Goal: Task Accomplishment & Management: Manage account settings

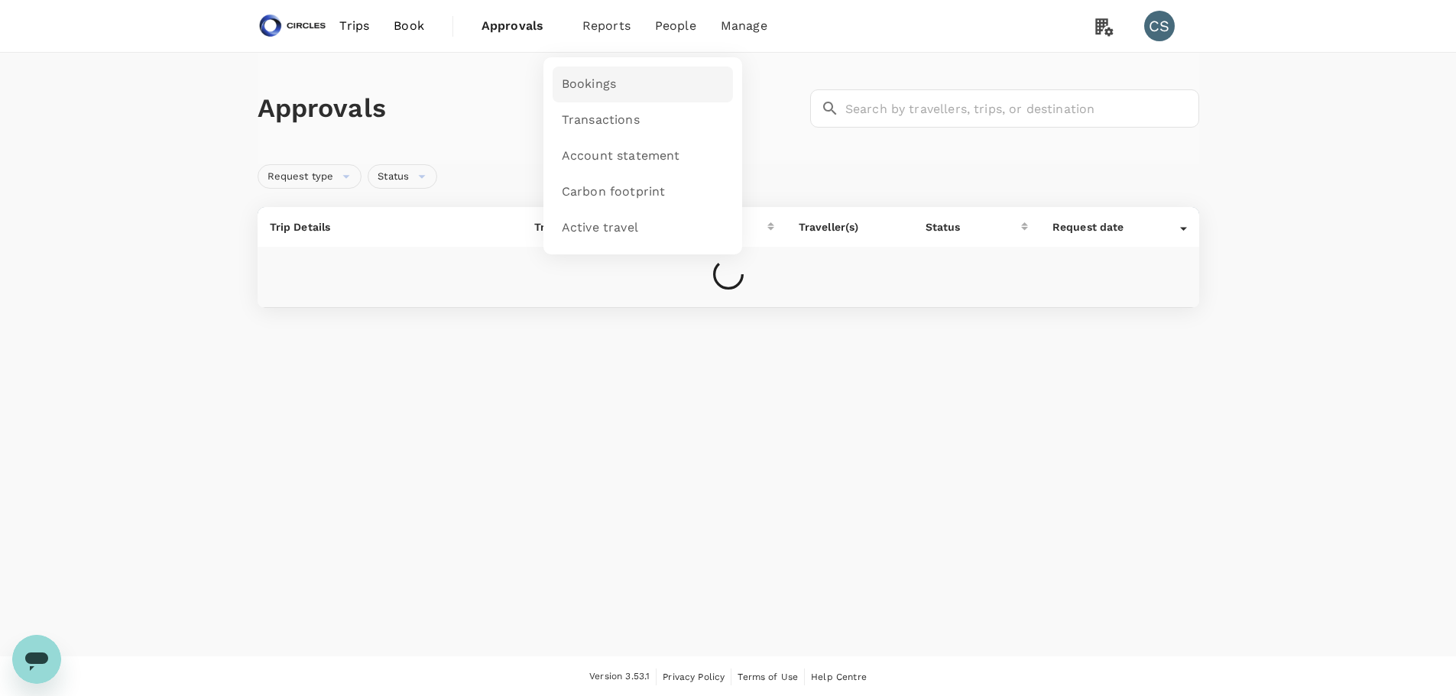
click at [594, 74] on link "Bookings" at bounding box center [643, 85] width 180 height 36
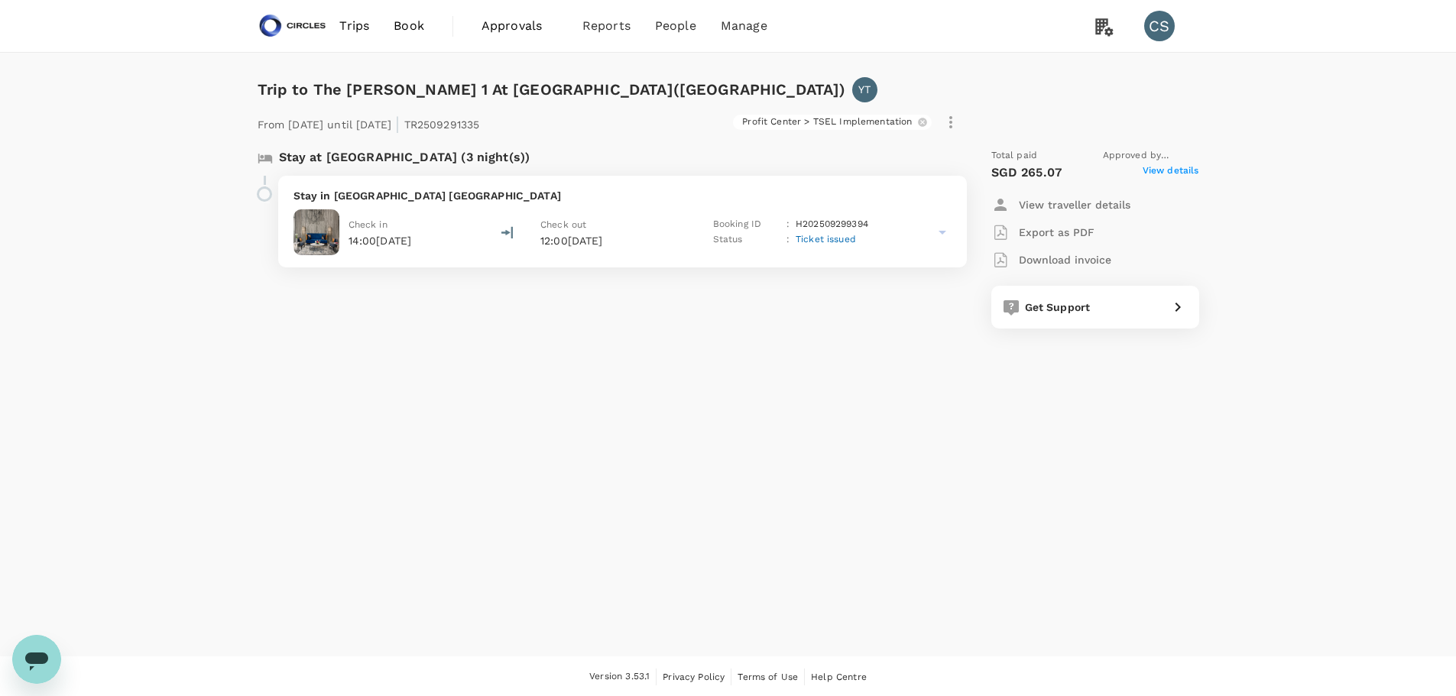
click at [949, 233] on icon at bounding box center [942, 232] width 18 height 18
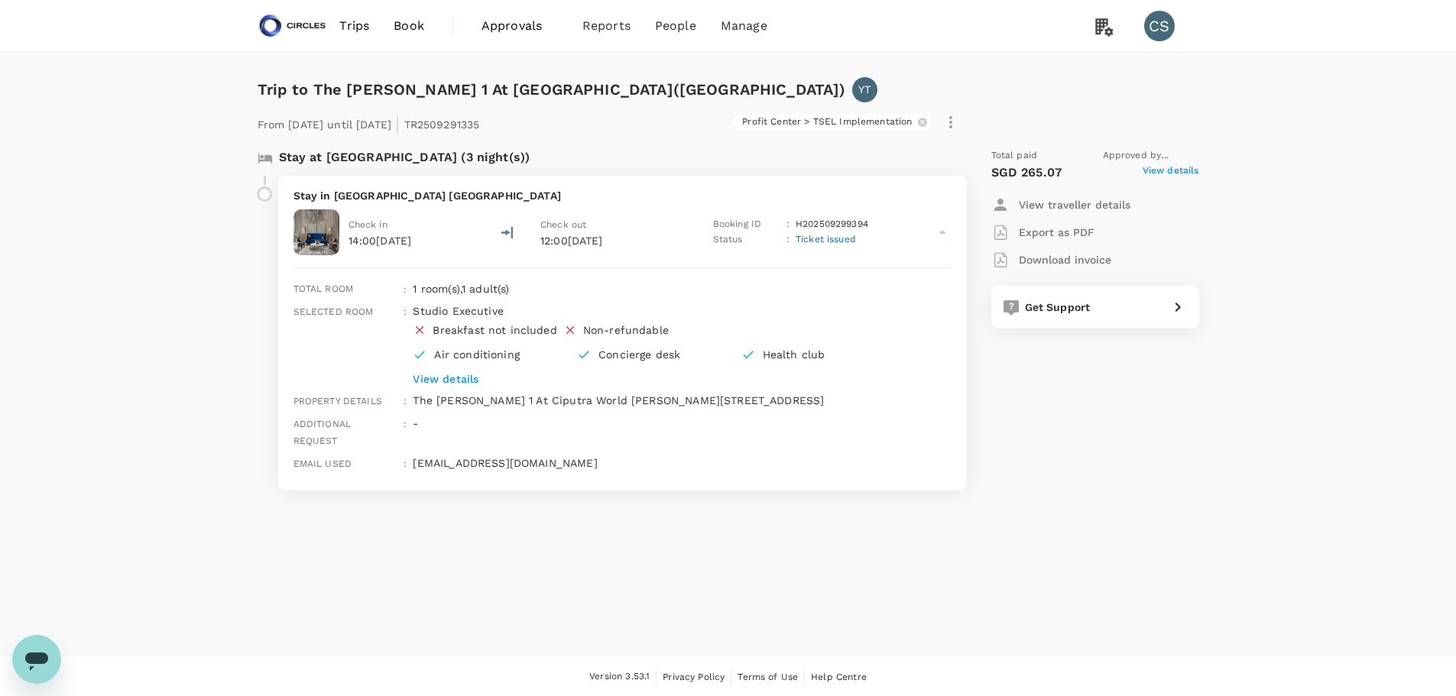
click at [362, 195] on p "Stay in Citadines Sudirman Jakarta" at bounding box center [623, 195] width 658 height 15
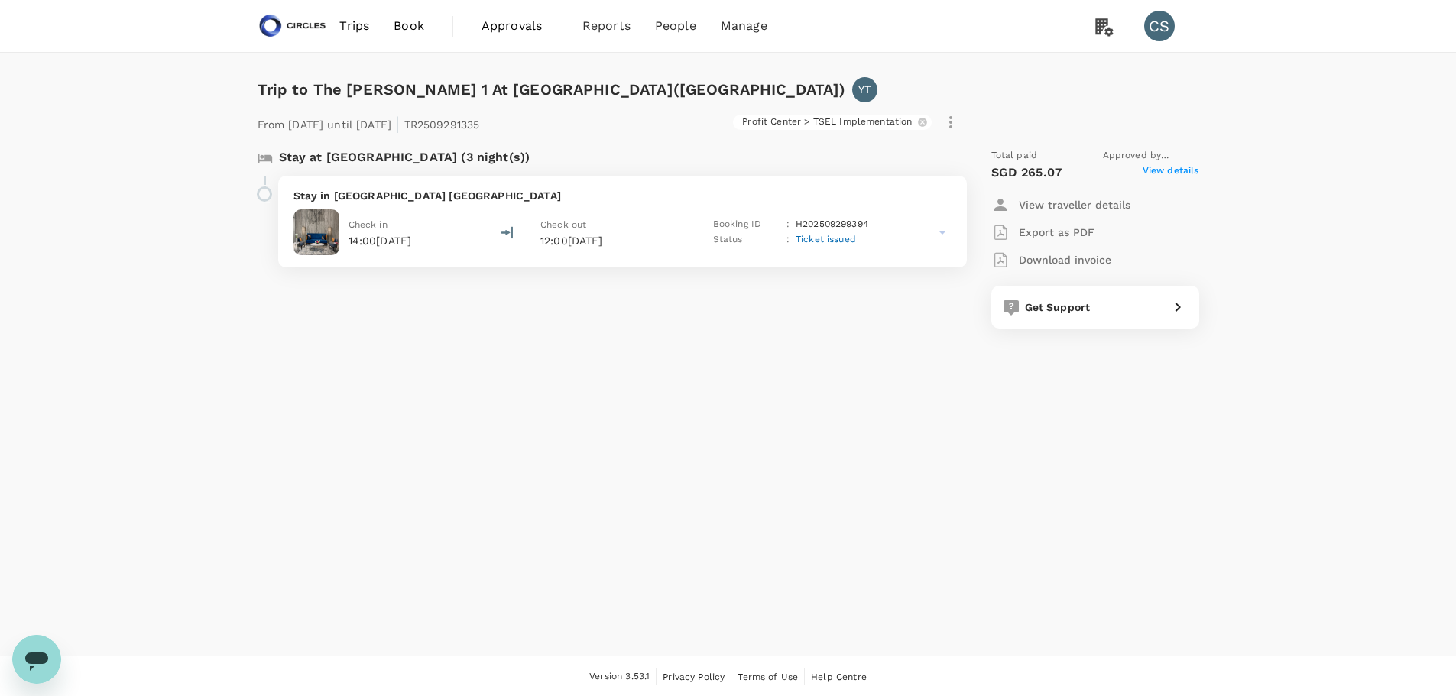
click at [412, 192] on p "Stay in Citadines Sudirman Jakarta" at bounding box center [623, 195] width 658 height 15
